Goal: Task Accomplishment & Management: Complete application form

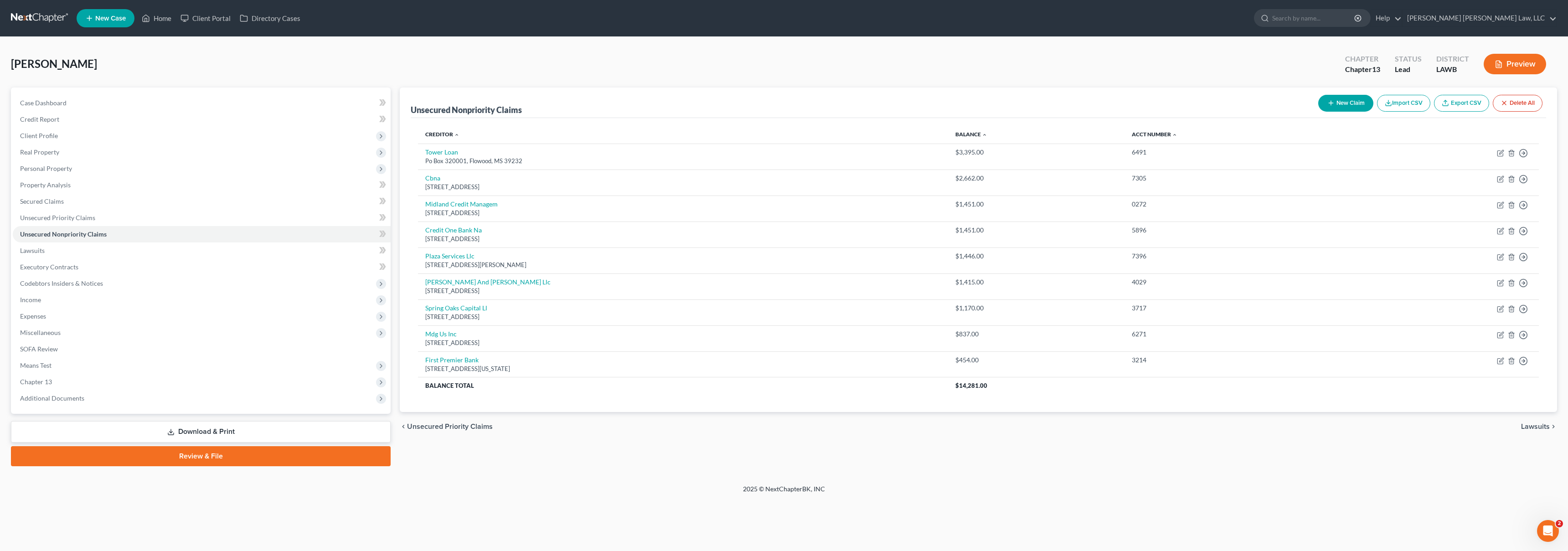
click at [33, 15] on link at bounding box center [40, 18] width 58 height 16
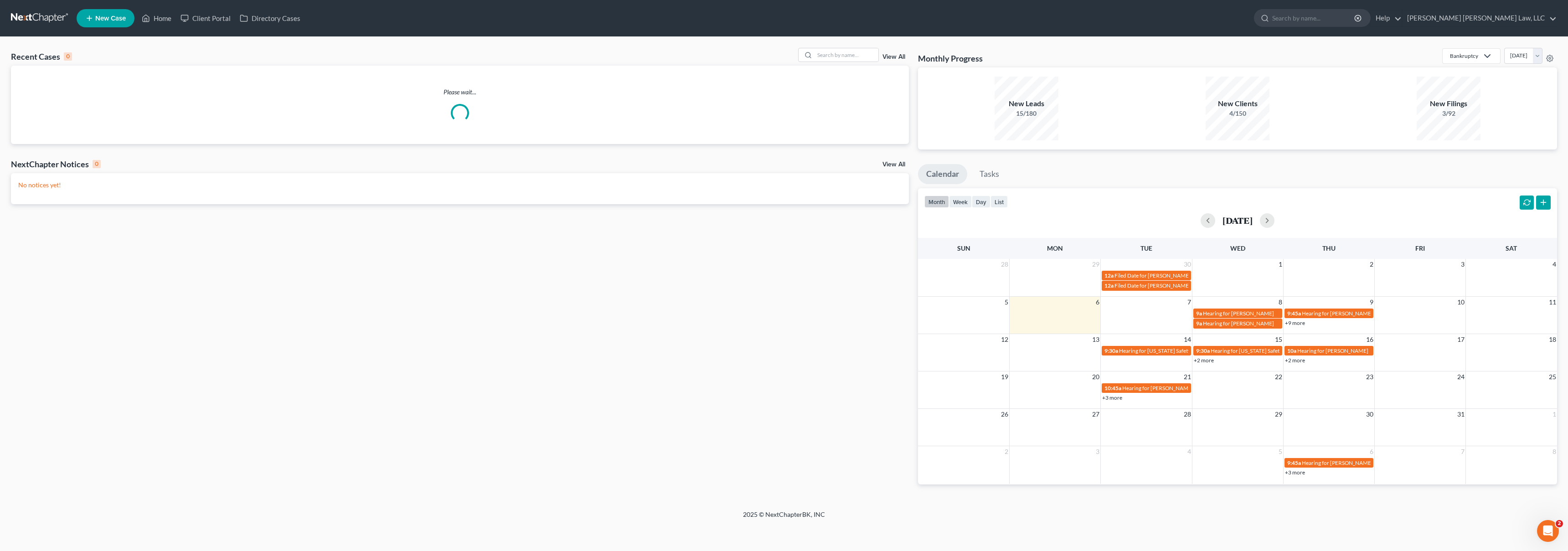
click at [109, 16] on span "New Case" at bounding box center [111, 18] width 30 height 7
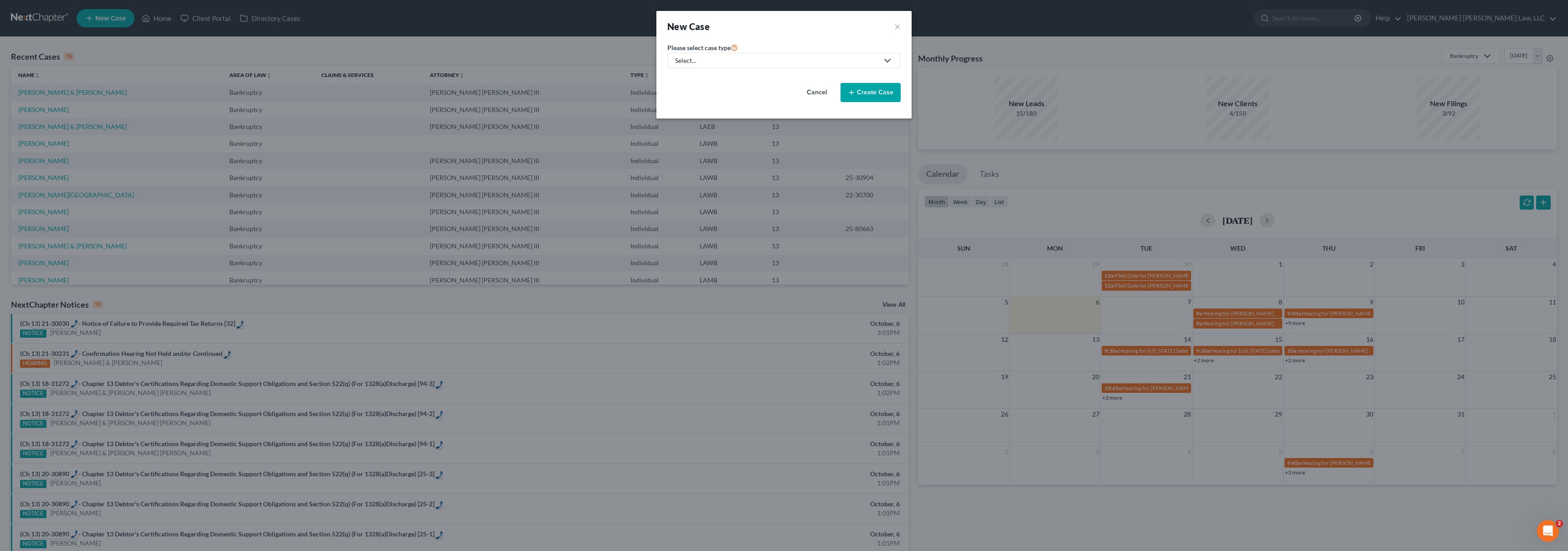
click at [782, 58] on div "Select..." at bounding box center [777, 60] width 203 height 9
click at [715, 77] on div "Bankruptcy" at bounding box center [716, 79] width 81 height 9
select select "36"
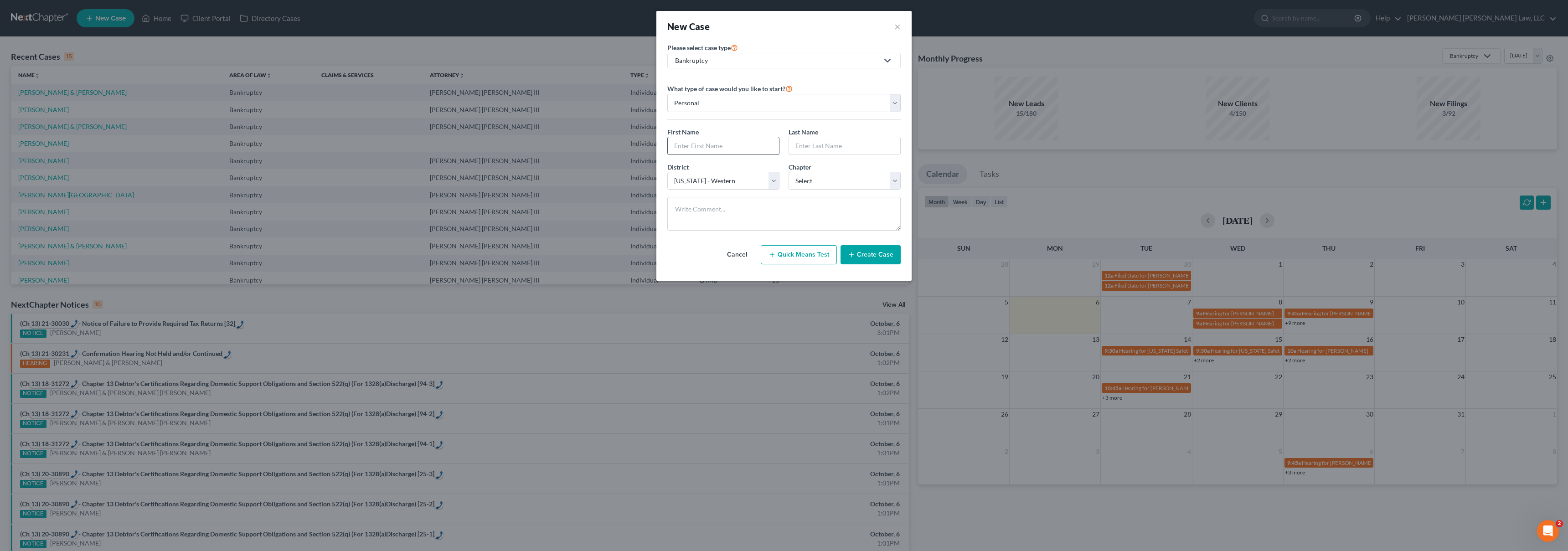
click at [696, 147] on input "text" at bounding box center [723, 146] width 111 height 17
type input "[PERSON_NAME]"
select select "3"
click at [855, 253] on icon "button" at bounding box center [852, 255] width 7 height 7
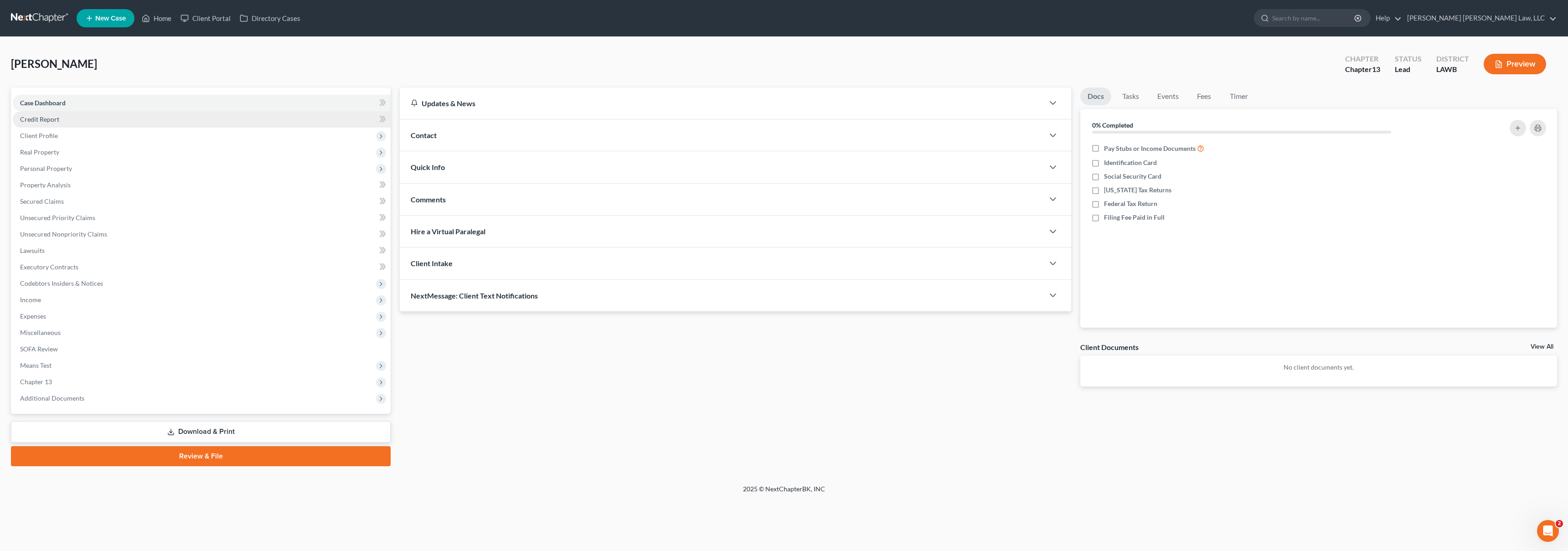
click at [83, 119] on link "Credit Report" at bounding box center [201, 119] width 378 height 16
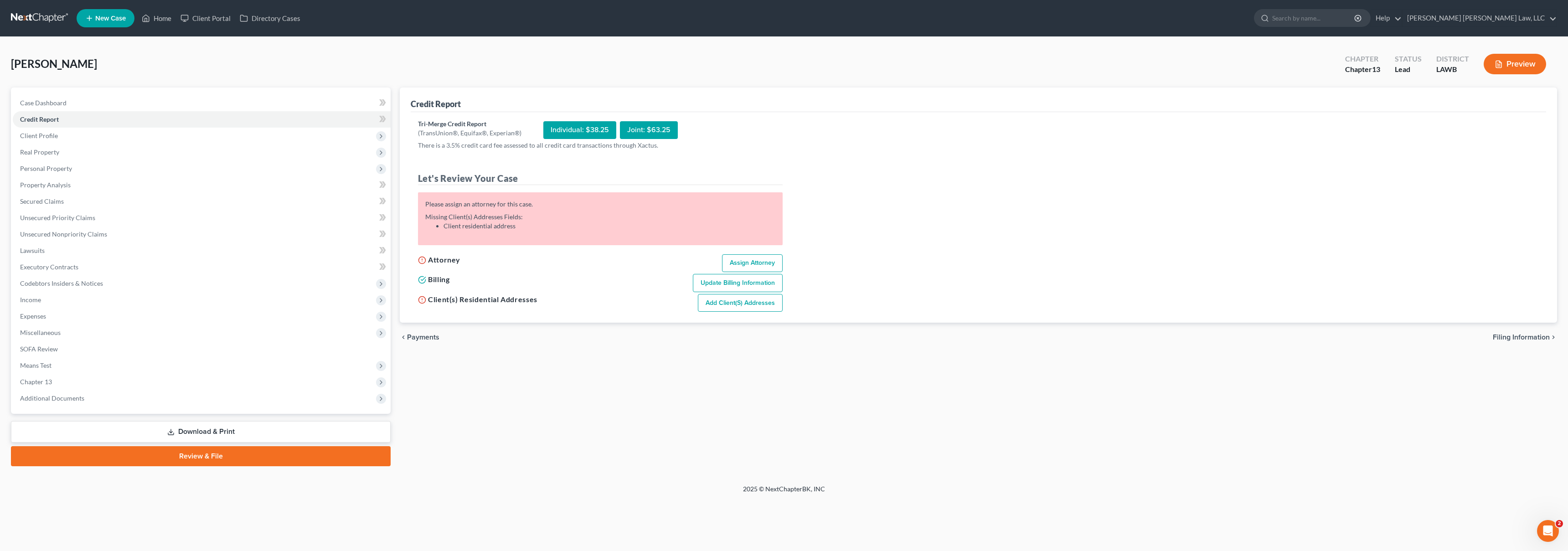
click at [749, 261] on link "Assign Attorney" at bounding box center [752, 264] width 61 height 18
select select "1"
select select "0"
select select "3"
select select "36"
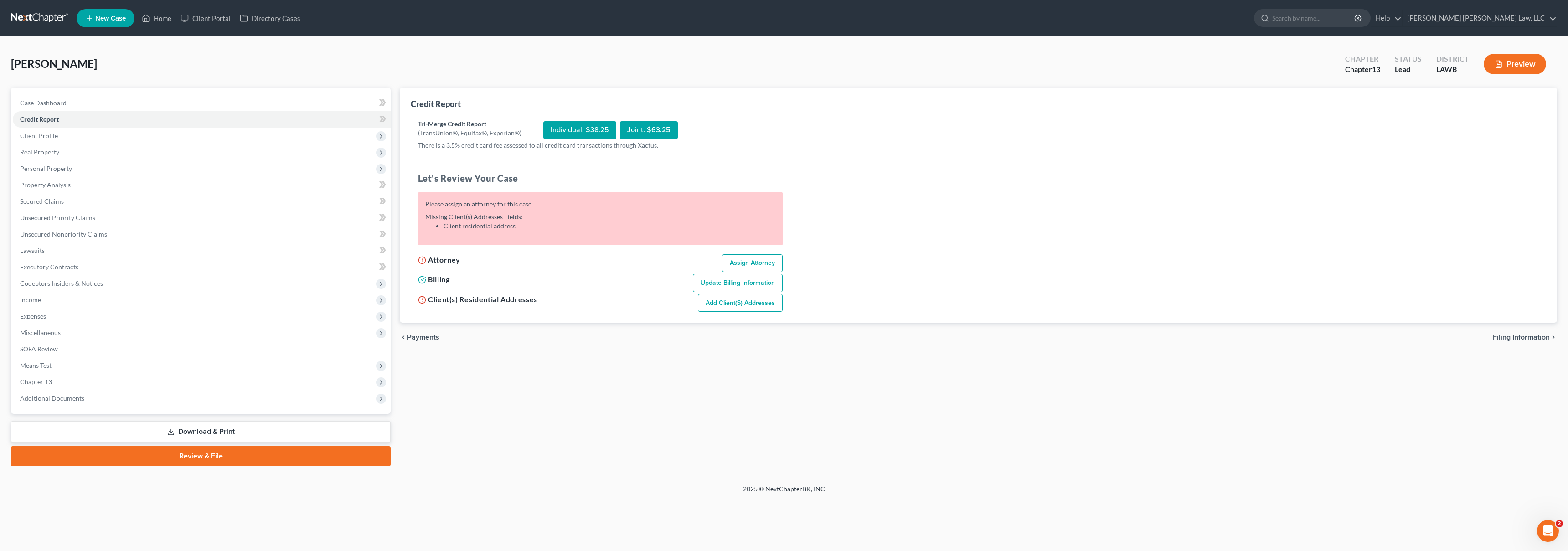
select select "19"
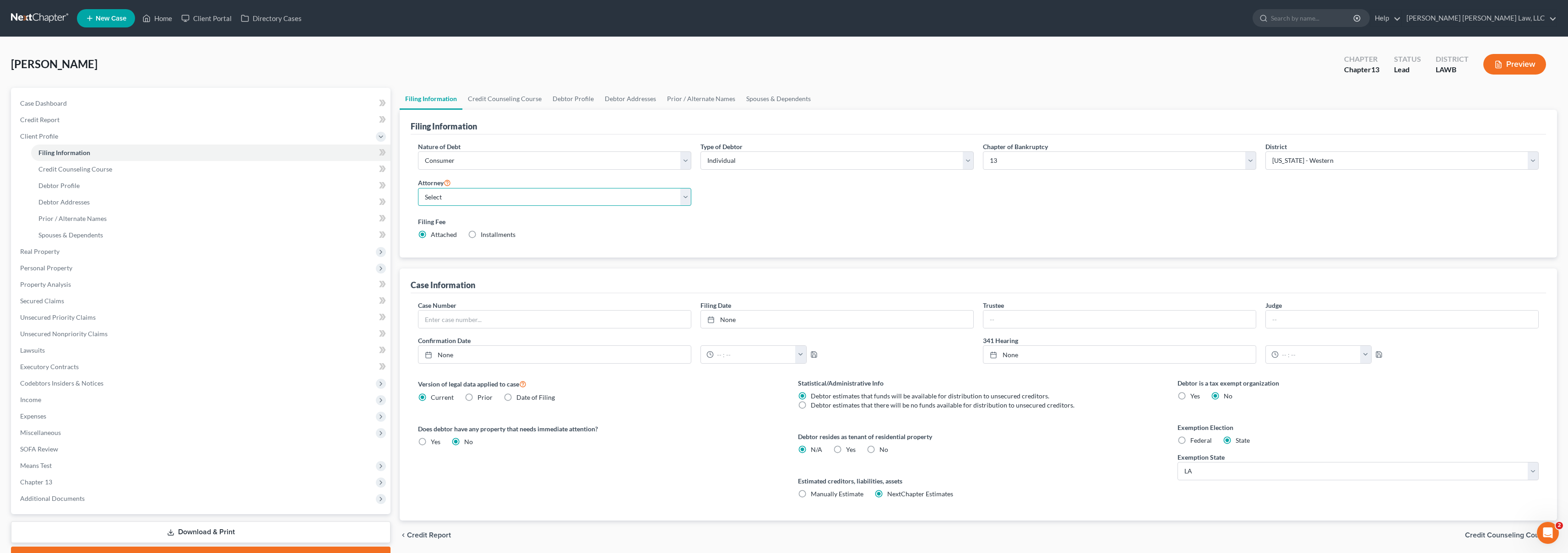
click at [503, 204] on select "Select [PERSON_NAME] [PERSON_NAME] III - LAWB [PERSON_NAME] [PERSON_NAME] III -…" at bounding box center [554, 197] width 273 height 18
select select "0"
click at [134, 120] on link "Credit Report" at bounding box center [202, 120] width 378 height 16
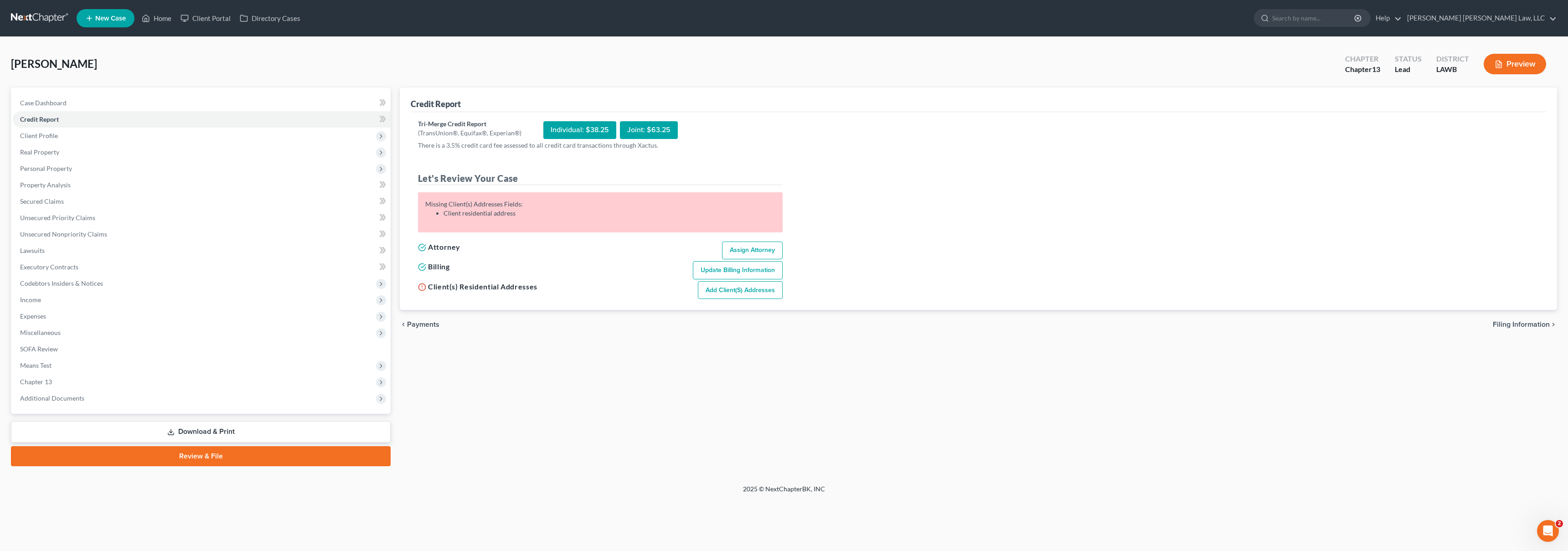
click at [734, 292] on link "Add Client(s) Addresses" at bounding box center [740, 290] width 85 height 18
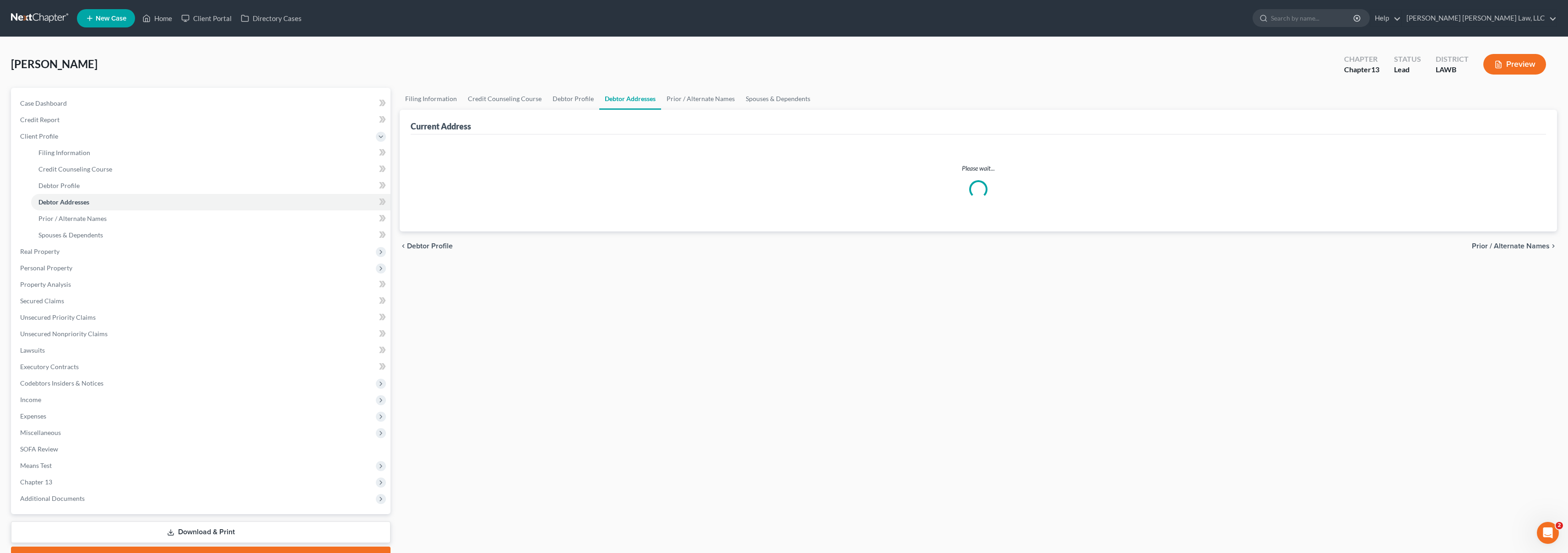
select select "0"
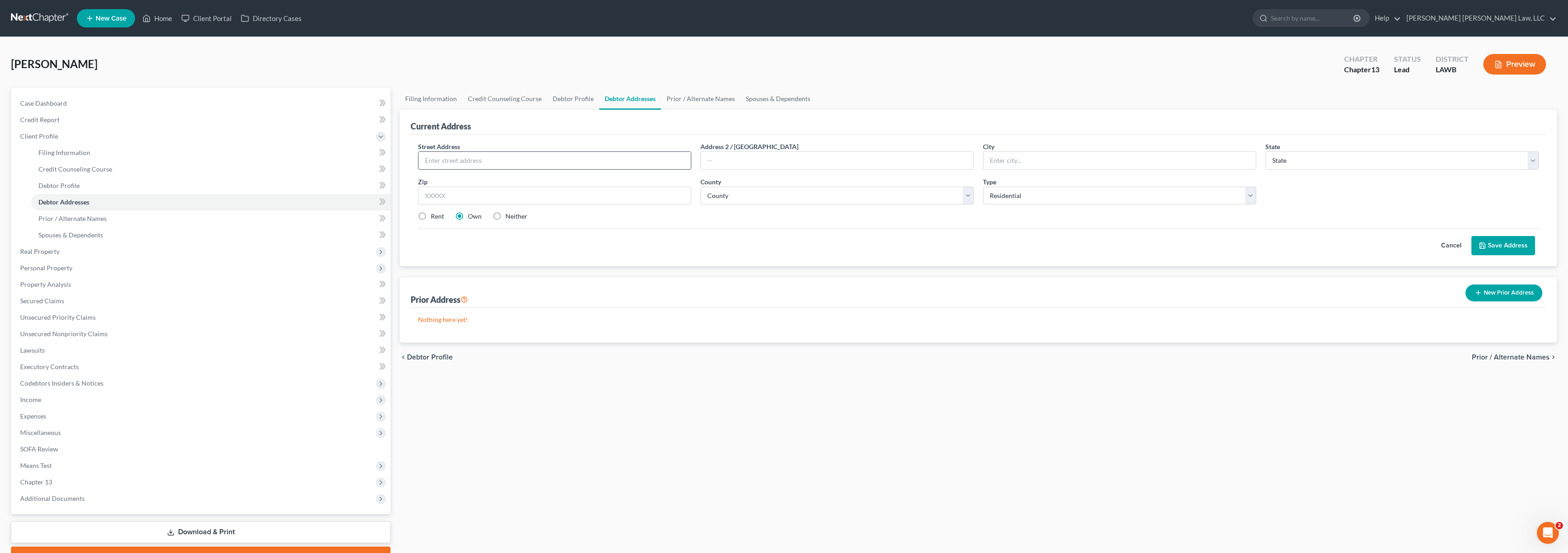
click at [533, 159] on input "text" at bounding box center [554, 161] width 273 height 17
type input "[STREET_ADDRESS][PERSON_NAME]"
type input "Monroe"
select select "19"
type input "71202"
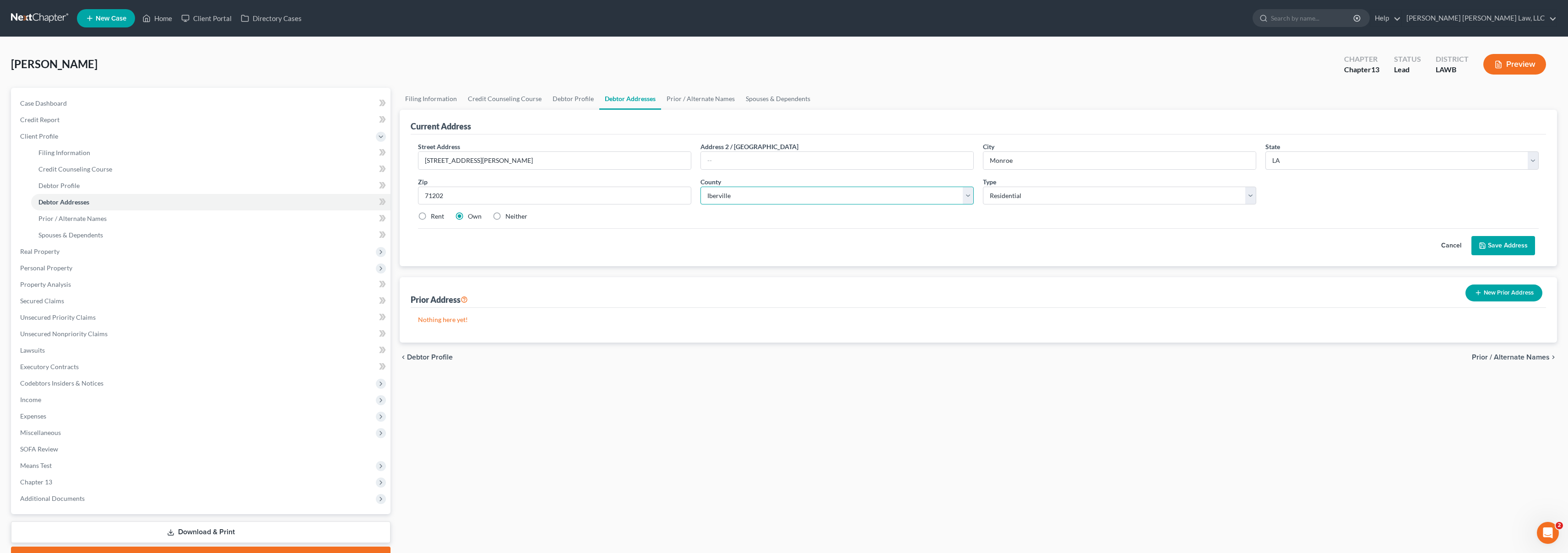
click at [929, 203] on select "County Acadia [PERSON_NAME] [DATE] Assumption Avoyelles [GEOGRAPHIC_DATA] Bienv…" at bounding box center [837, 196] width 273 height 18
select select "36"
click at [1510, 244] on button "Save Address" at bounding box center [1503, 245] width 64 height 19
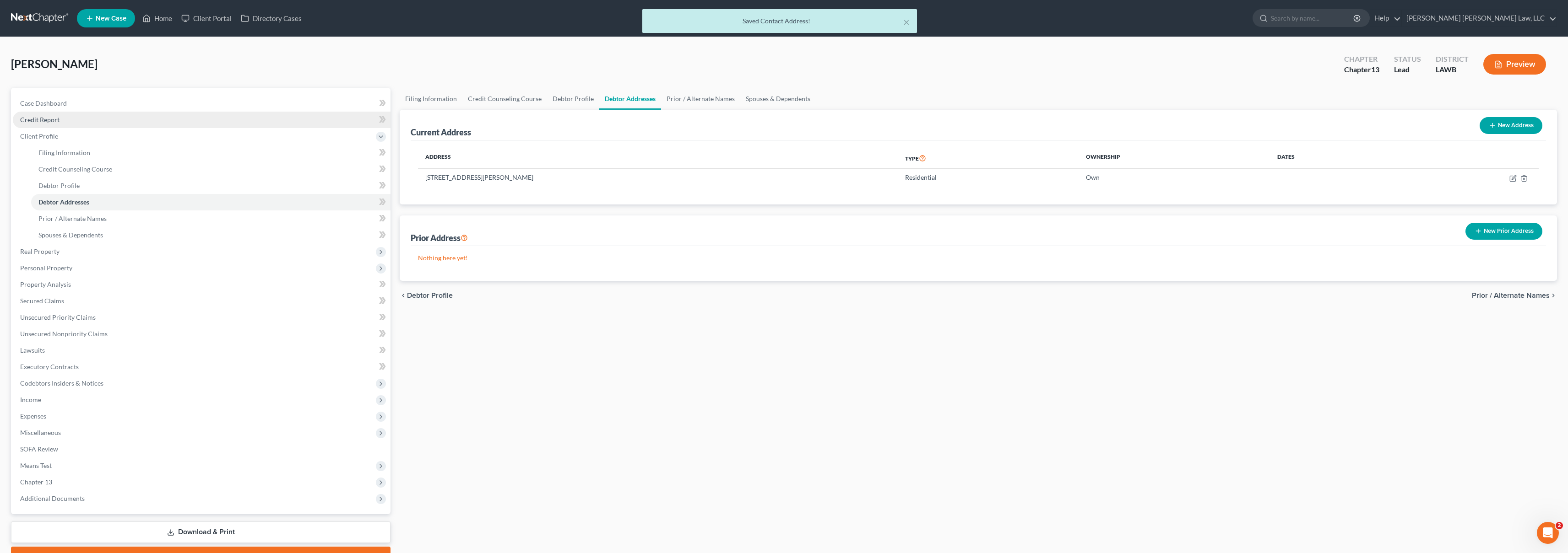
click at [61, 117] on link "Credit Report" at bounding box center [202, 120] width 378 height 16
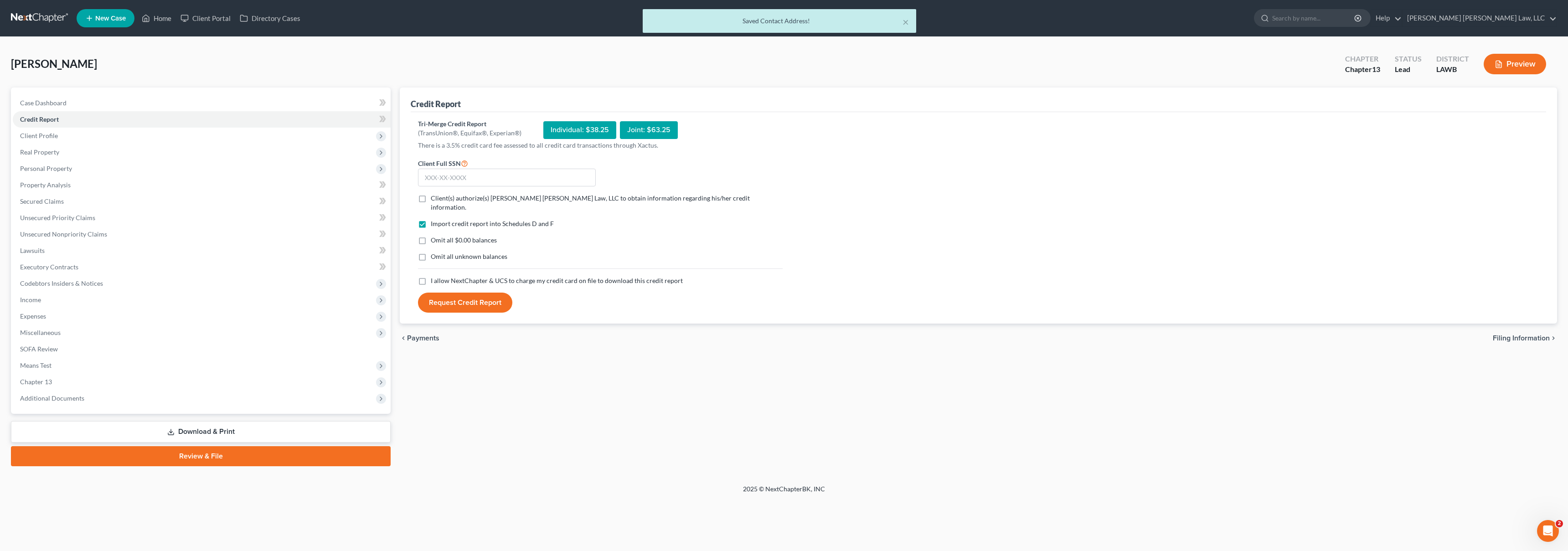
click at [431, 277] on label "I allow NextChapter & UCS to charge my credit card on file to download this cre…" at bounding box center [557, 281] width 252 height 9
click at [435, 277] on input "I allow NextChapter & UCS to charge my credit card on file to download this cre…" at bounding box center [438, 279] width 6 height 6
checkbox input "true"
click at [431, 252] on label "Omit all unknown balances" at bounding box center [469, 256] width 77 height 9
click at [435, 252] on input "Omit all unknown balances" at bounding box center [438, 255] width 6 height 6
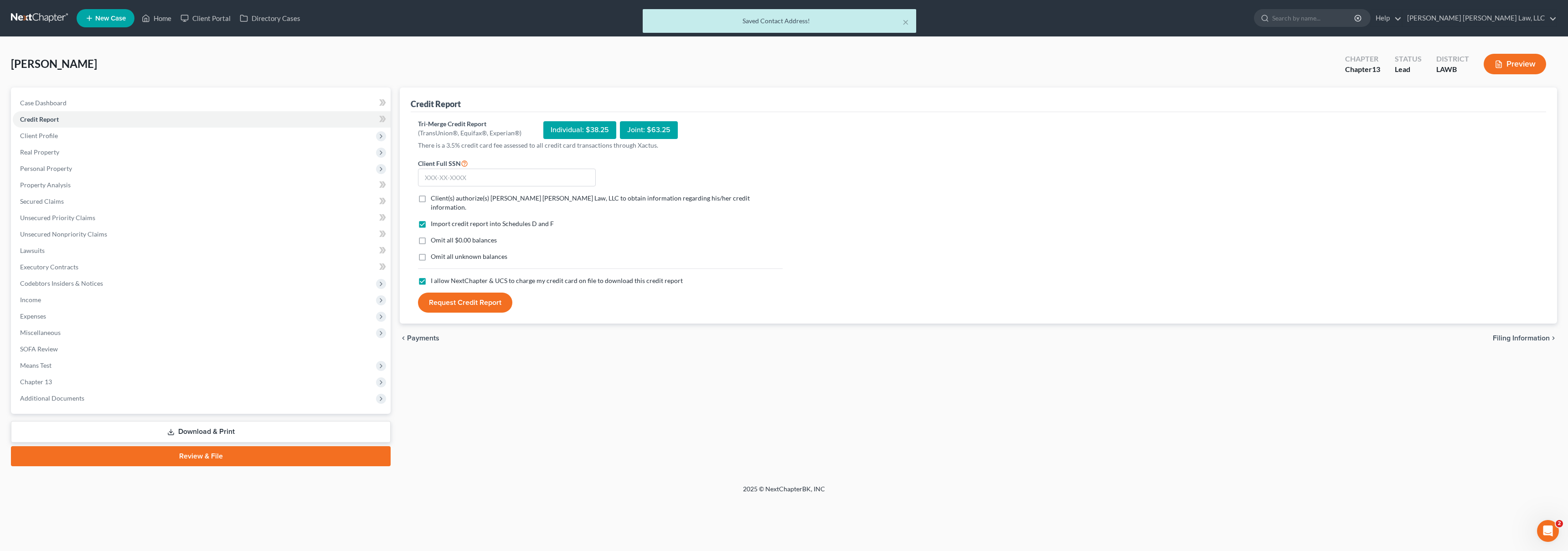
checkbox input "true"
click at [431, 236] on label "Omit all $0.00 balances" at bounding box center [464, 240] width 66 height 9
click at [435, 236] on input "Omit all $0.00 balances" at bounding box center [438, 239] width 6 height 6
checkbox input "true"
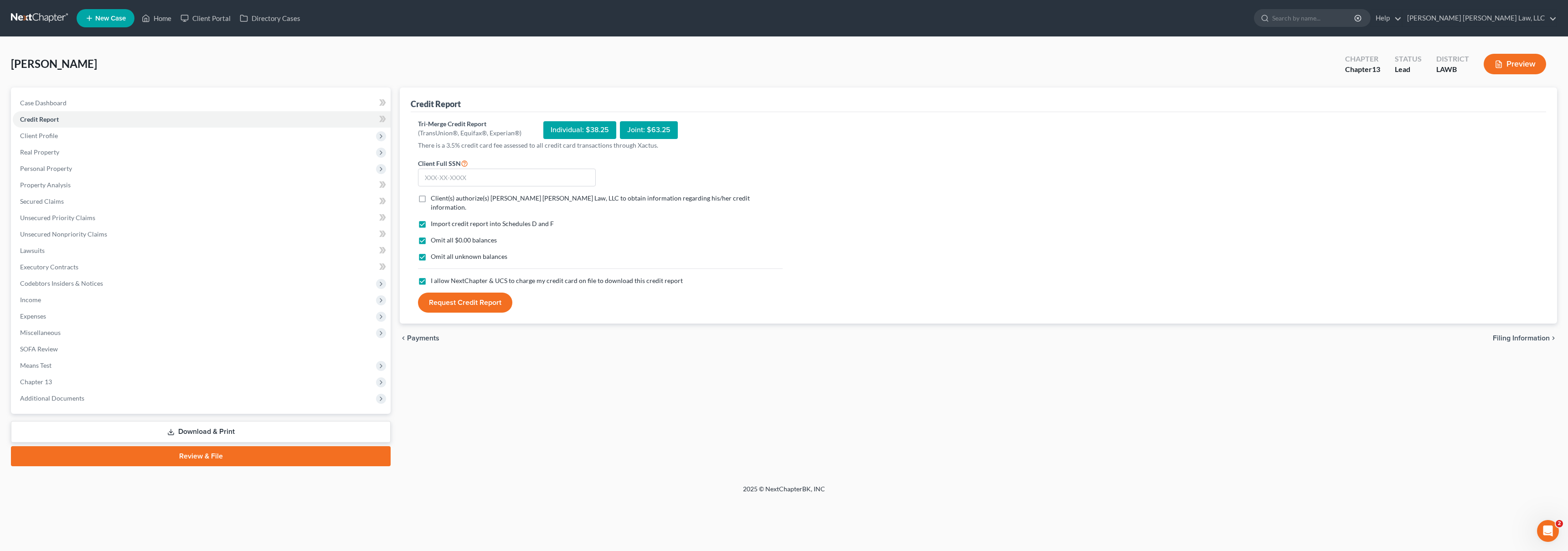
click at [431, 198] on label "Client(s) authorize(s) [PERSON_NAME] [PERSON_NAME] Law, LLC to obtain informati…" at bounding box center [607, 203] width 352 height 18
click at [435, 198] on input "Client(s) authorize(s) [PERSON_NAME] [PERSON_NAME] Law, LLC to obtain informati…" at bounding box center [438, 197] width 6 height 6
checkbox input "true"
click at [449, 181] on input "text" at bounding box center [507, 178] width 178 height 18
type input "434-23-6592"
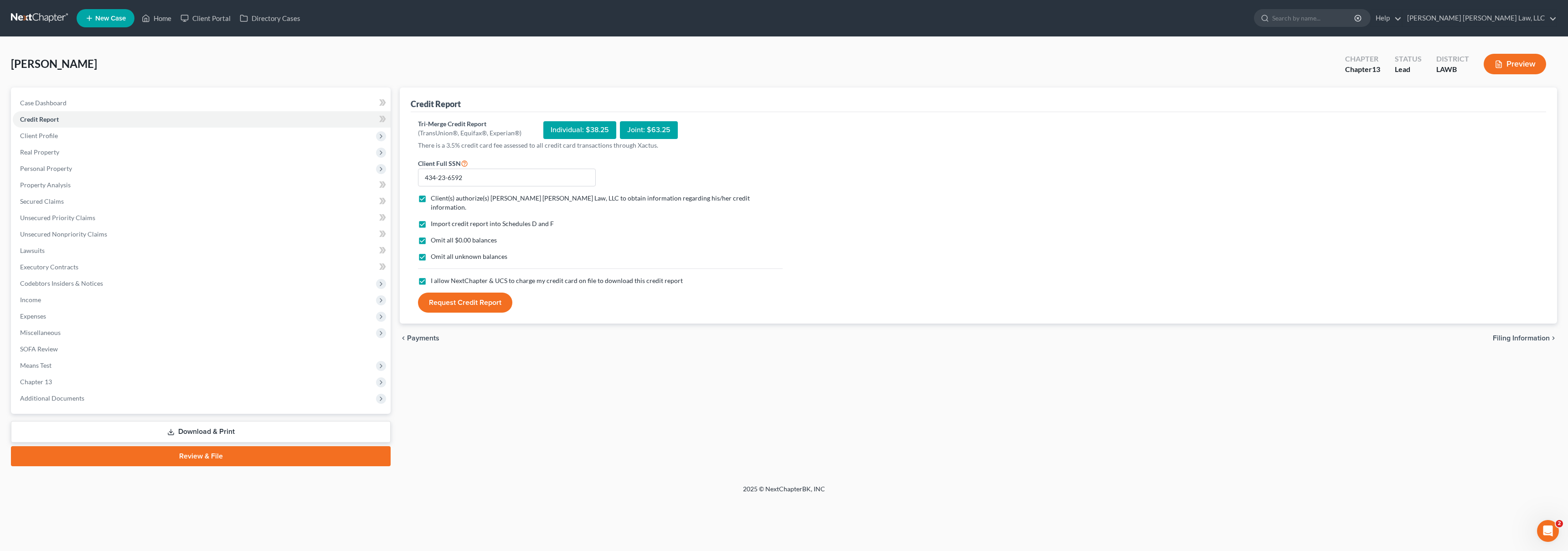
click at [466, 295] on button "Request Credit Report" at bounding box center [465, 303] width 94 height 20
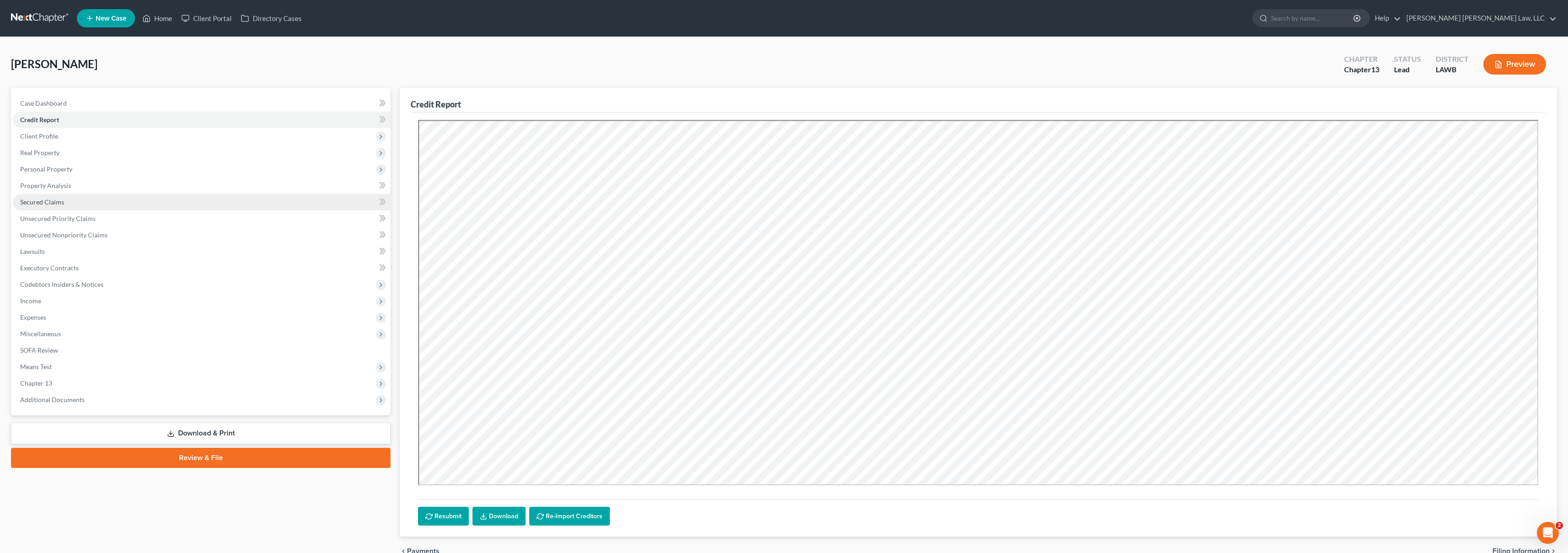
click at [87, 199] on link "Secured Claims" at bounding box center [202, 202] width 378 height 16
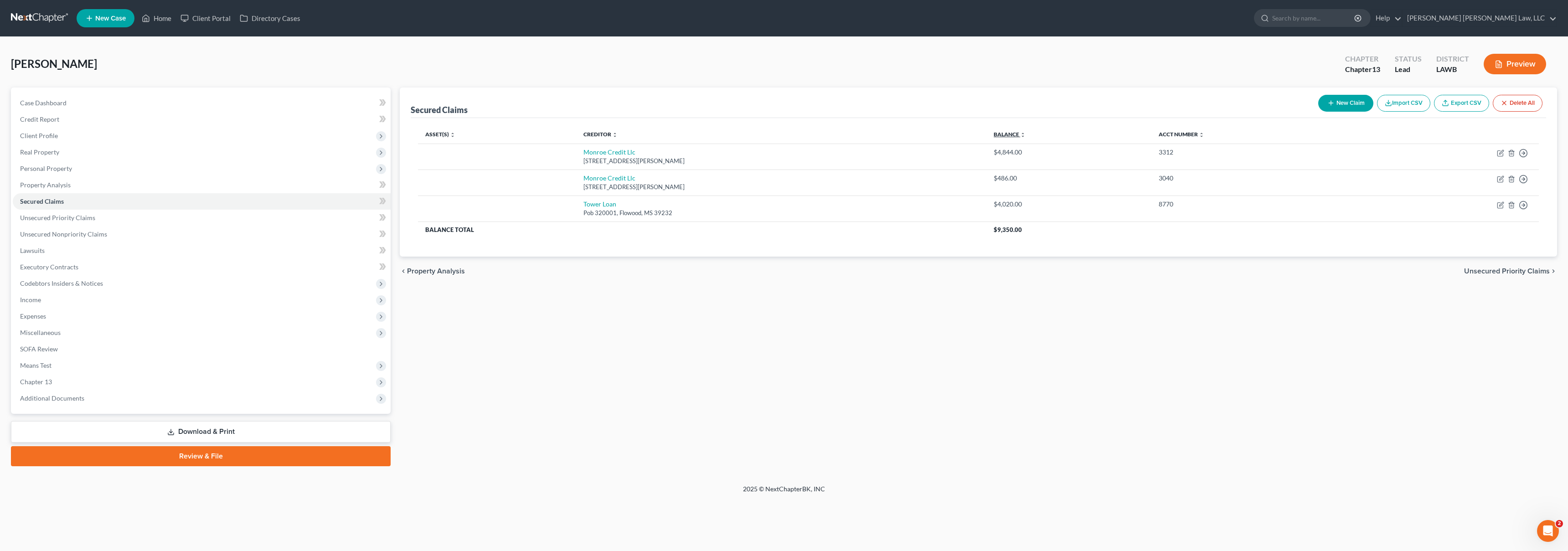
click at [993, 135] on link "Balance expand_more expand_less unfold_more" at bounding box center [1009, 134] width 32 height 7
click at [189, 223] on link "Unsecured Priority Claims" at bounding box center [201, 217] width 378 height 16
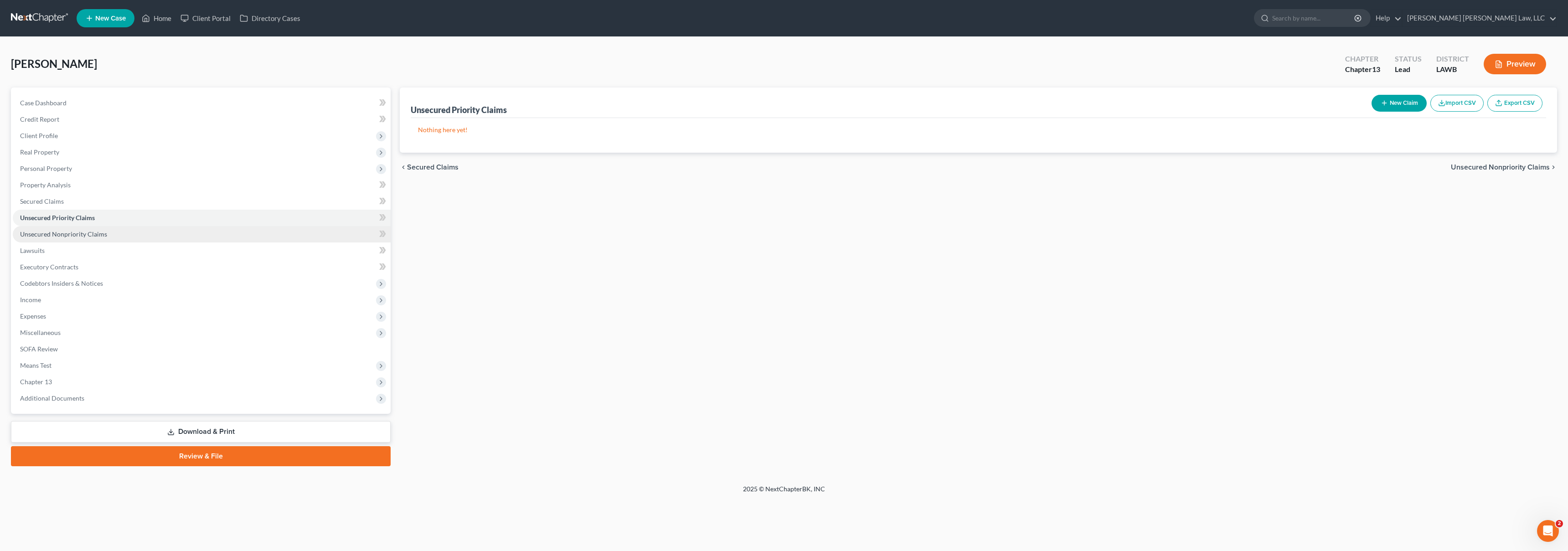
click at [186, 233] on link "Unsecured Nonpriority Claims" at bounding box center [201, 234] width 378 height 16
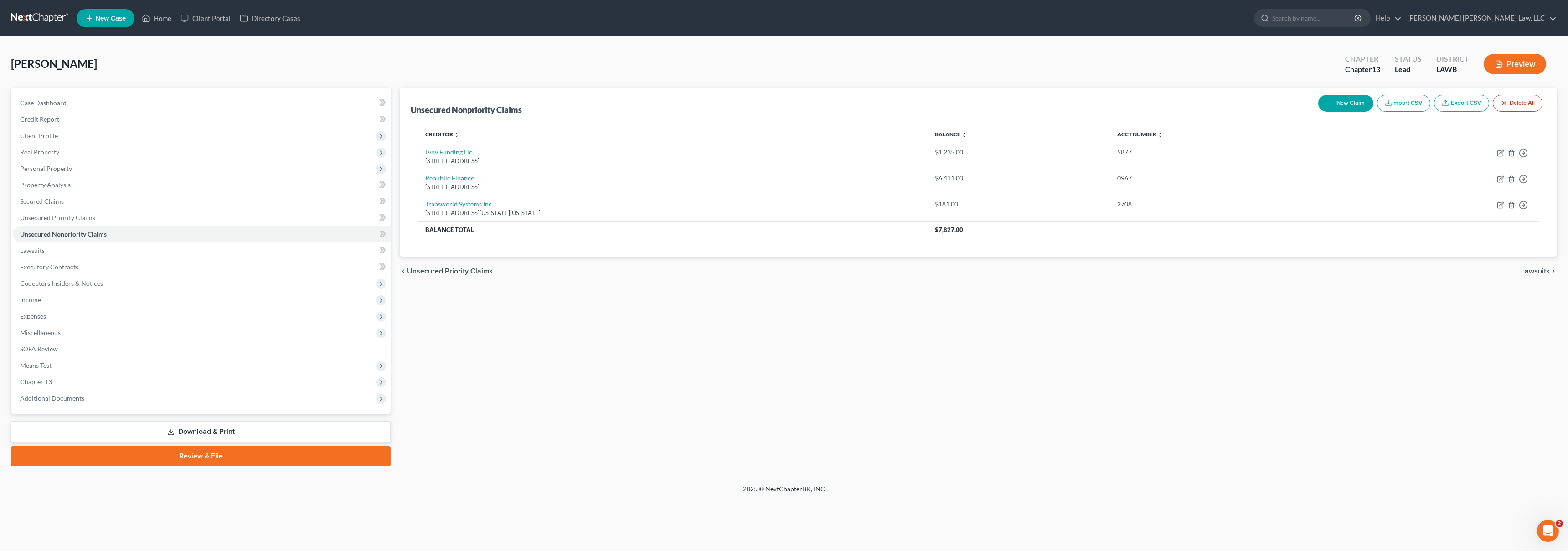
click at [967, 135] on link "Balance expand_more expand_less unfold_more" at bounding box center [951, 134] width 32 height 7
